Goal: Find specific page/section: Find specific page/section

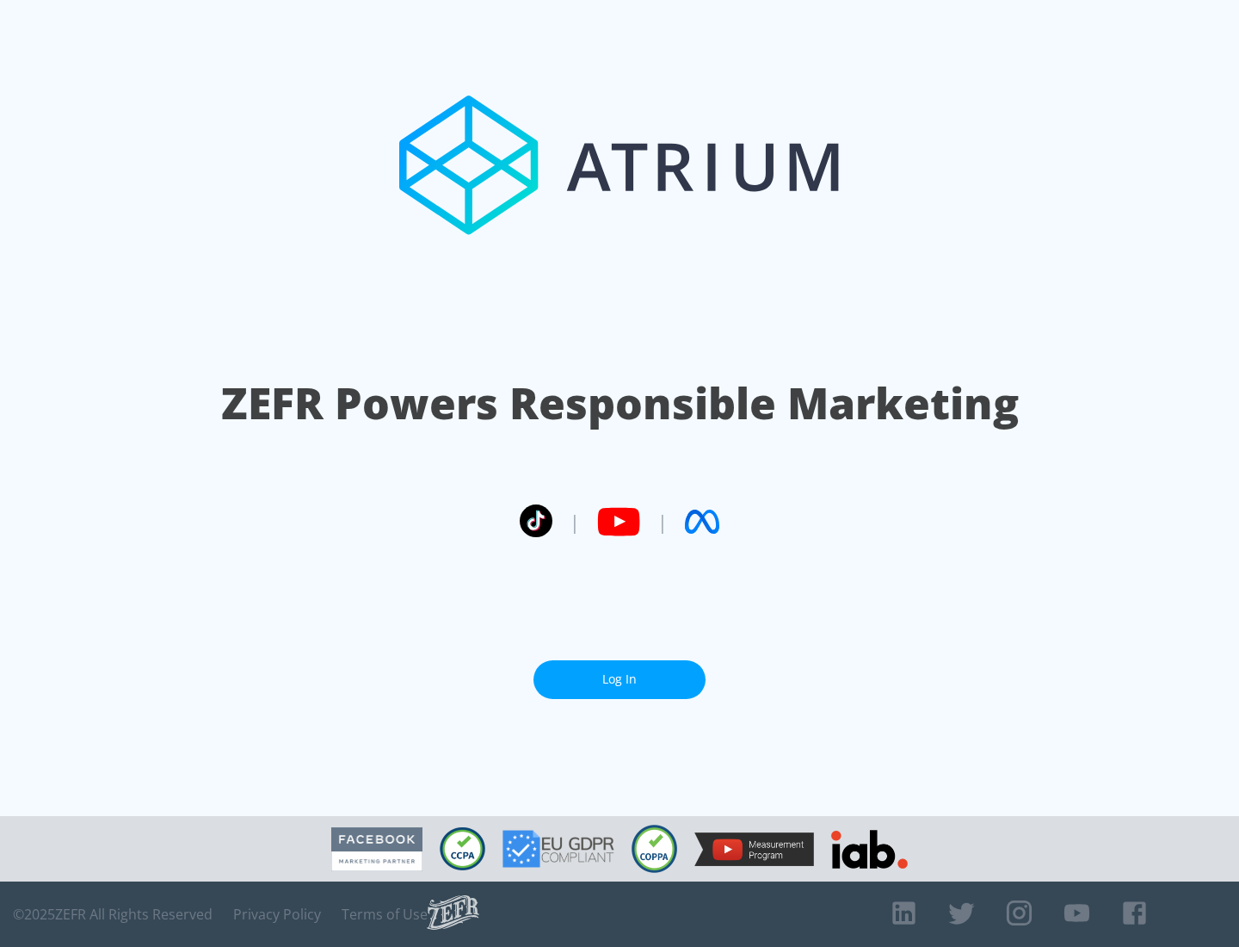
click at [620, 672] on link "Log In" at bounding box center [619, 679] width 172 height 39
